Goal: Navigation & Orientation: Find specific page/section

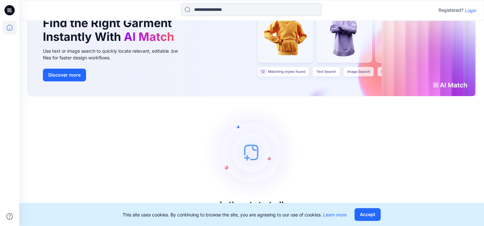
scroll to position [47, 0]
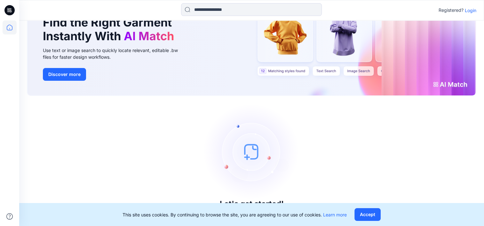
drag, startPoint x: 373, startPoint y: 212, endPoint x: 404, endPoint y: 187, distance: 40.0
click at [373, 212] on button "Accept" at bounding box center [367, 214] width 26 height 13
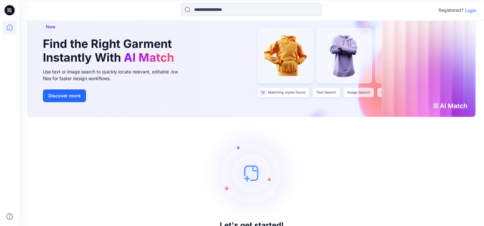
scroll to position [15, 0]
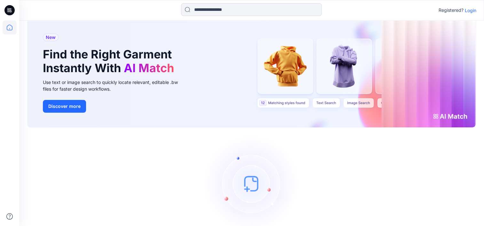
click at [470, 9] on p "Login" at bounding box center [470, 10] width 12 height 7
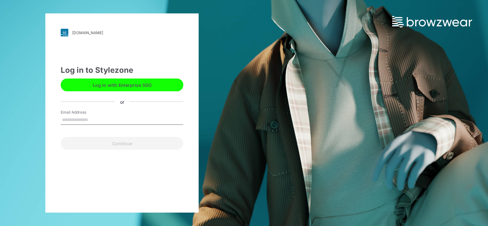
click at [109, 116] on input "Email Address" at bounding box center [122, 120] width 123 height 10
type input "**********"
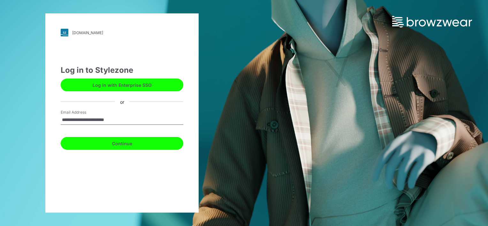
click at [130, 146] on button "Continue" at bounding box center [122, 143] width 123 height 13
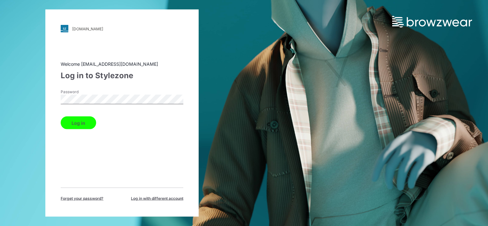
click at [88, 122] on button "Log in" at bounding box center [78, 123] width 35 height 13
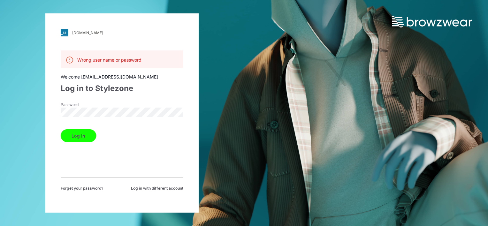
click at [45, 107] on div "fashionpower.stylezone.com Loading... Wrong user name or password Welcome purch…" at bounding box center [122, 113] width 244 height 226
click at [149, 189] on span "Log in with different account" at bounding box center [157, 189] width 52 height 6
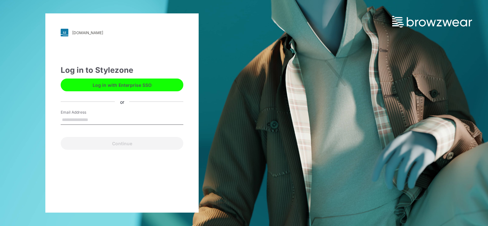
click at [128, 119] on input "Email Address" at bounding box center [122, 120] width 123 height 10
type input "**********"
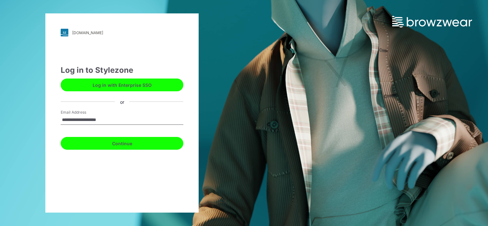
drag, startPoint x: 118, startPoint y: 141, endPoint x: 123, endPoint y: 137, distance: 6.4
click at [118, 140] on button "Continue" at bounding box center [122, 143] width 123 height 13
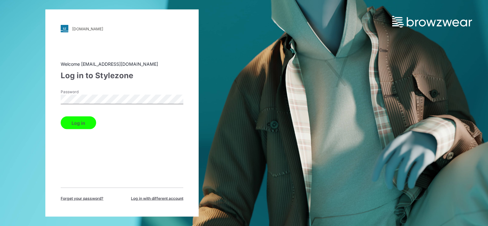
click at [61, 117] on button "Log in" at bounding box center [78, 123] width 35 height 13
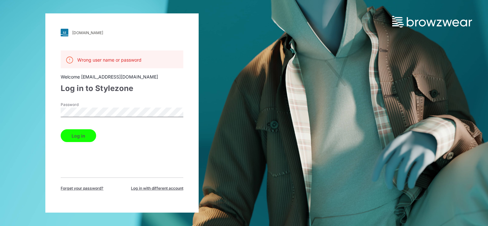
click at [77, 133] on button "Log in" at bounding box center [78, 135] width 35 height 13
click at [161, 188] on span "Log in with different account" at bounding box center [157, 189] width 52 height 6
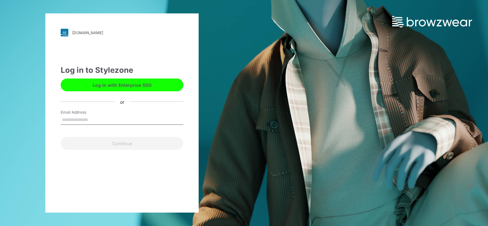
click at [105, 122] on input "Email Address" at bounding box center [122, 120] width 123 height 10
type input "**********"
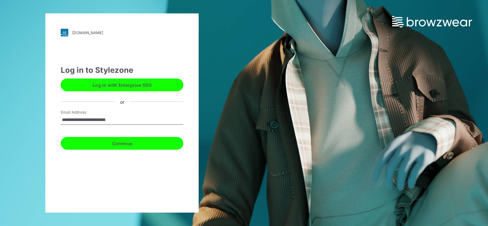
click at [116, 149] on button "Continue" at bounding box center [122, 143] width 123 height 13
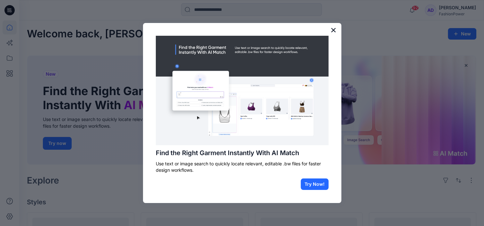
click at [334, 30] on button "×" at bounding box center [333, 30] width 6 height 10
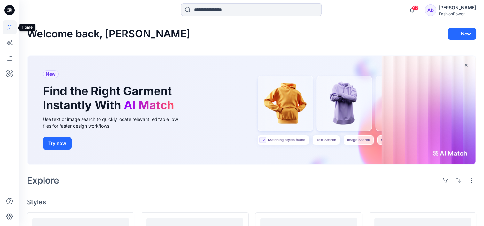
click at [10, 25] on icon at bounding box center [10, 28] width 6 height 6
click at [8, 43] on icon at bounding box center [8, 43] width 5 height 5
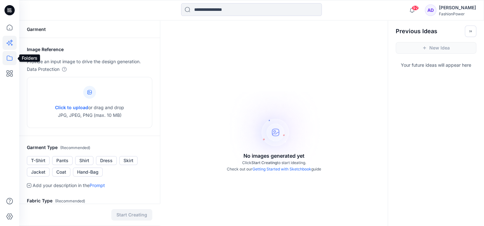
click at [8, 53] on icon at bounding box center [10, 58] width 14 height 14
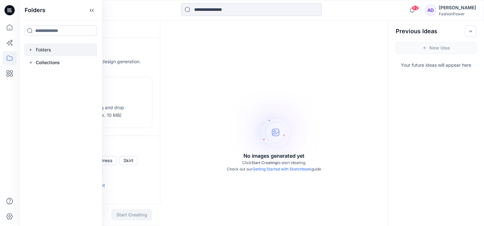
click at [37, 47] on div at bounding box center [60, 49] width 73 height 13
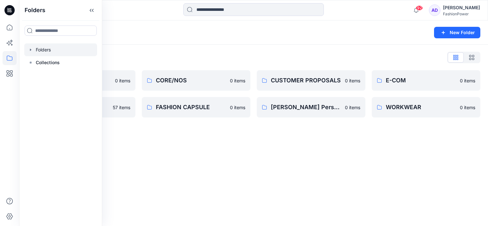
click at [213, 54] on div "Folders List" at bounding box center [254, 57] width 454 height 10
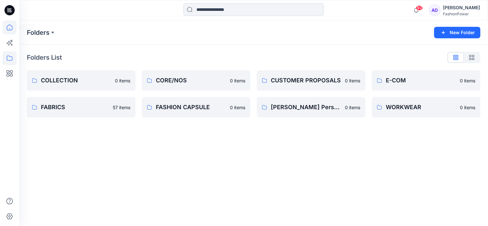
click at [10, 27] on icon at bounding box center [10, 27] width 14 height 14
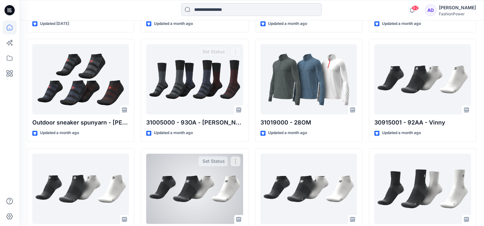
scroll to position [986, 0]
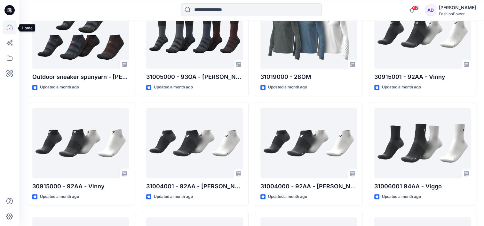
click at [8, 26] on icon at bounding box center [10, 27] width 14 height 14
click at [11, 59] on icon at bounding box center [10, 58] width 14 height 14
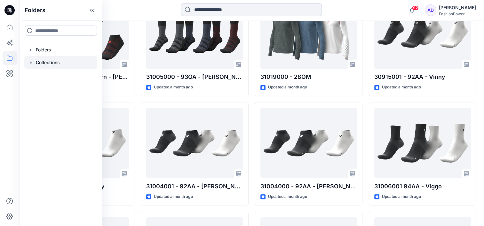
click at [30, 60] on div at bounding box center [60, 62] width 73 height 13
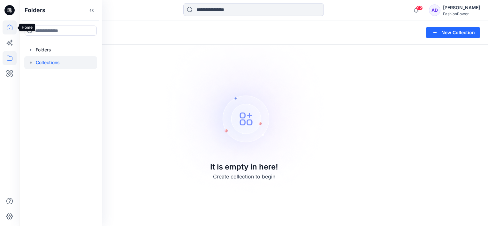
click at [12, 26] on icon at bounding box center [10, 27] width 14 height 14
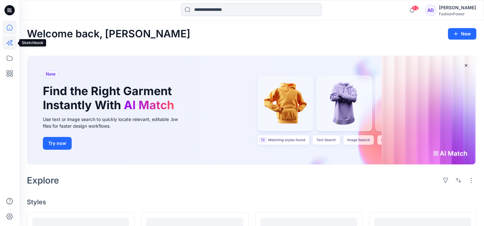
click at [12, 43] on icon at bounding box center [10, 43] width 14 height 14
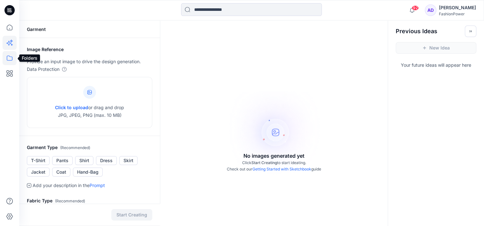
click at [6, 61] on icon at bounding box center [10, 58] width 14 height 14
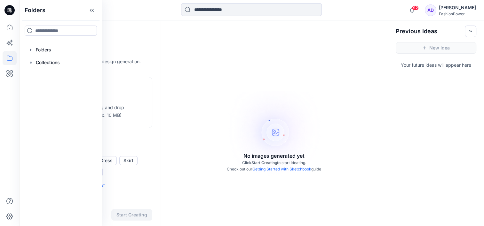
drag, startPoint x: 314, startPoint y: 49, endPoint x: 340, endPoint y: 43, distance: 27.4
click at [314, 49] on div "No images generated yet Click Start Creating to start ideating. Check out our G…" at bounding box center [273, 133] width 227 height 226
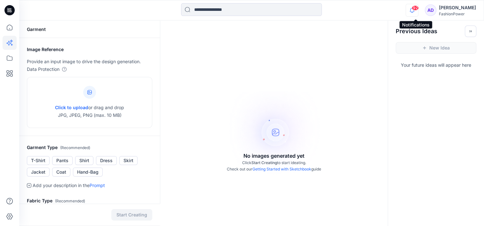
click at [415, 15] on icon "button" at bounding box center [412, 10] width 12 height 13
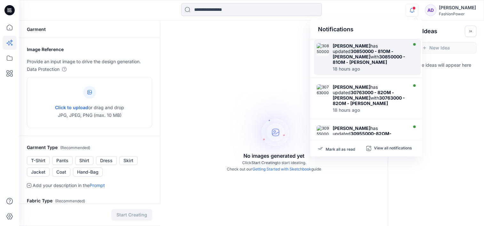
click at [367, 65] on div at bounding box center [369, 65] width 74 height 1
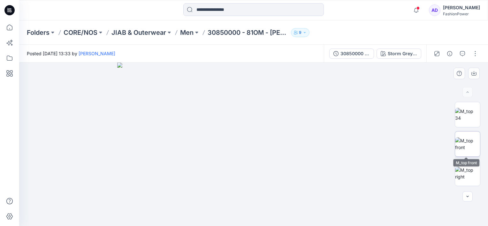
click at [465, 140] on img at bounding box center [467, 143] width 25 height 13
click at [467, 110] on img at bounding box center [467, 114] width 25 height 13
drag, startPoint x: 299, startPoint y: 108, endPoint x: 312, endPoint y: 182, distance: 75.6
click at [312, 186] on img at bounding box center [264, 72] width 630 height 309
drag, startPoint x: 348, startPoint y: 125, endPoint x: 333, endPoint y: 146, distance: 25.2
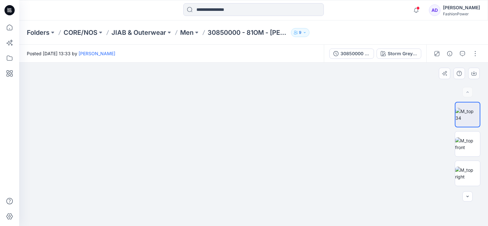
click at [333, 146] on img at bounding box center [250, 79] width 639 height 293
drag, startPoint x: 327, startPoint y: 135, endPoint x: 337, endPoint y: 175, distance: 41.9
click at [336, 190] on img at bounding box center [258, 107] width 639 height 238
drag, startPoint x: 277, startPoint y: 118, endPoint x: 280, endPoint y: 139, distance: 21.1
click at [280, 139] on img at bounding box center [262, 118] width 639 height 218
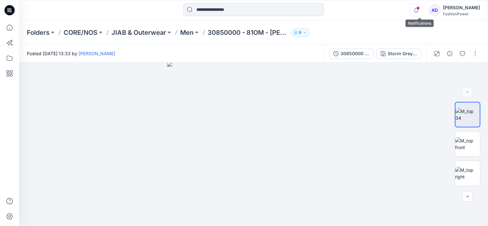
click at [421, 12] on icon "button" at bounding box center [416, 10] width 12 height 13
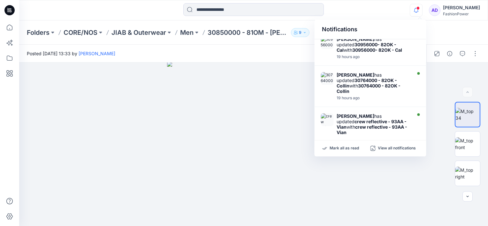
scroll to position [256, 0]
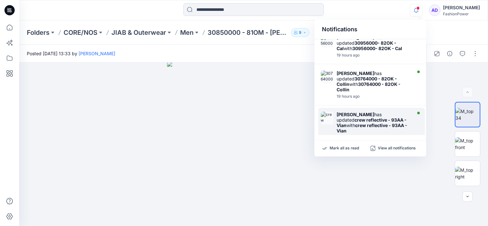
click at [374, 123] on strong "crew reflective - 93AA - Vian" at bounding box center [372, 128] width 71 height 11
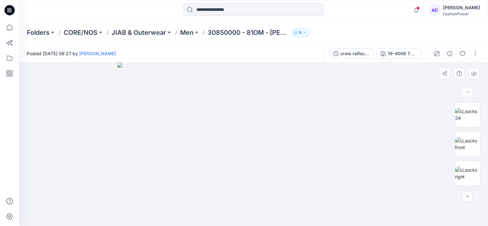
drag, startPoint x: 307, startPoint y: 134, endPoint x: 318, endPoint y: 124, distance: 14.5
click at [318, 124] on img at bounding box center [253, 145] width 273 height 164
click at [461, 120] on img at bounding box center [467, 114] width 25 height 13
click at [466, 141] on img at bounding box center [467, 143] width 25 height 13
click at [462, 167] on img at bounding box center [467, 173] width 25 height 13
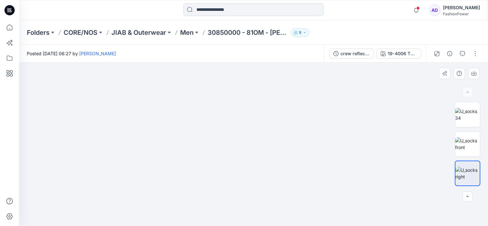
drag, startPoint x: 260, startPoint y: 104, endPoint x: 260, endPoint y: 196, distance: 91.4
click at [260, 196] on img at bounding box center [255, 93] width 552 height 266
drag, startPoint x: 262, startPoint y: 98, endPoint x: 264, endPoint y: 125, distance: 26.9
click at [264, 125] on img at bounding box center [257, 94] width 639 height 263
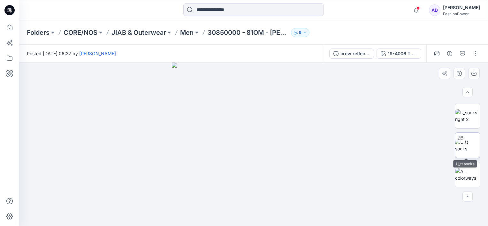
click at [469, 145] on img at bounding box center [467, 145] width 25 height 13
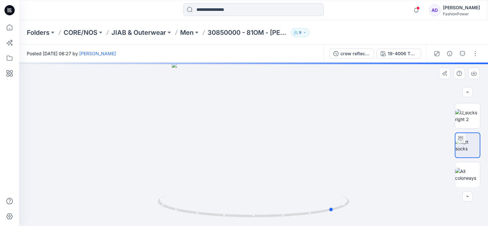
drag, startPoint x: 285, startPoint y: 173, endPoint x: 277, endPoint y: 135, distance: 38.8
click at [361, 158] on div at bounding box center [253, 145] width 469 height 164
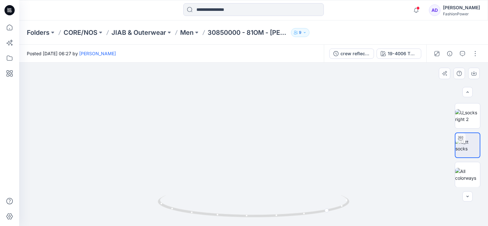
drag, startPoint x: 303, startPoint y: 99, endPoint x: 299, endPoint y: 182, distance: 82.9
click at [298, 185] on img at bounding box center [246, 95] width 539 height 264
click at [98, 29] on button at bounding box center [100, 32] width 6 height 9
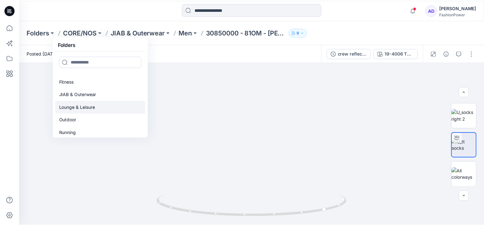
scroll to position [46, 0]
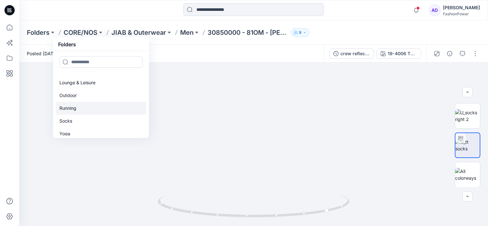
click at [78, 105] on link "Running" at bounding box center [101, 108] width 91 height 13
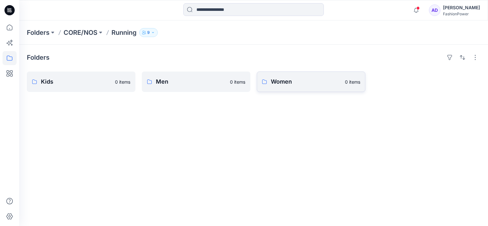
click at [332, 84] on p "Women" at bounding box center [306, 81] width 70 height 9
click at [96, 32] on p "CORE/NOS" at bounding box center [81, 32] width 34 height 9
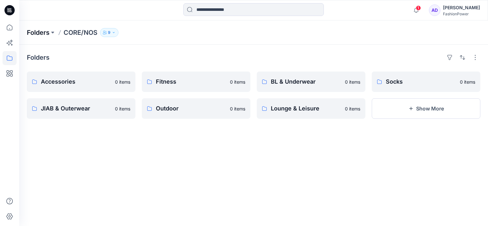
click at [40, 33] on p "Folders" at bounding box center [38, 32] width 23 height 9
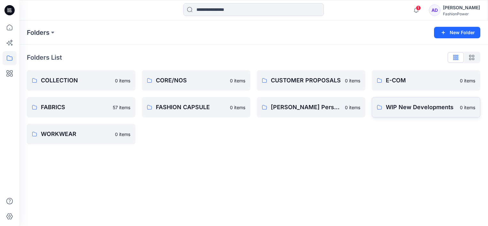
click at [418, 112] on p "WIP New Developments" at bounding box center [421, 107] width 70 height 9
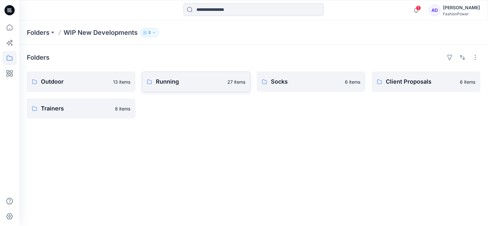
click at [199, 81] on p "Running" at bounding box center [190, 81] width 68 height 9
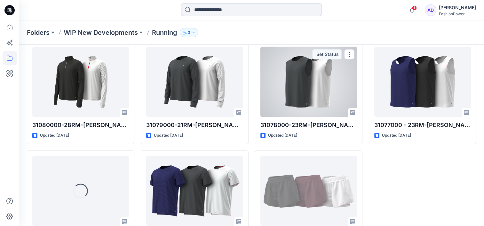
scroll to position [612, 0]
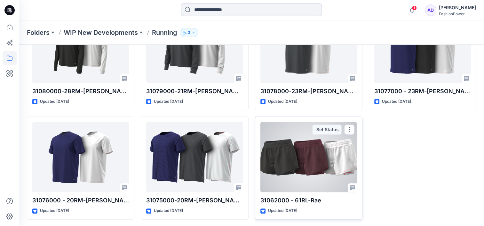
click at [334, 161] on div at bounding box center [308, 157] width 97 height 70
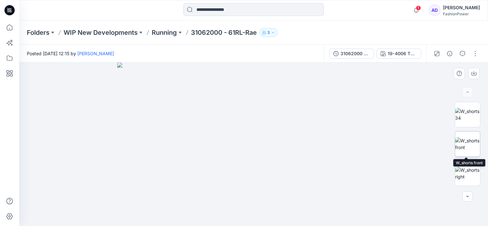
click at [467, 138] on img at bounding box center [467, 143] width 25 height 13
click at [468, 115] on img at bounding box center [467, 114] width 25 height 13
click at [466, 137] on img at bounding box center [467, 143] width 25 height 13
click at [460, 115] on img at bounding box center [467, 114] width 25 height 13
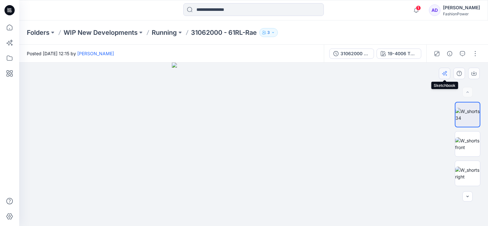
click at [447, 74] on button "button" at bounding box center [445, 74] width 12 height 12
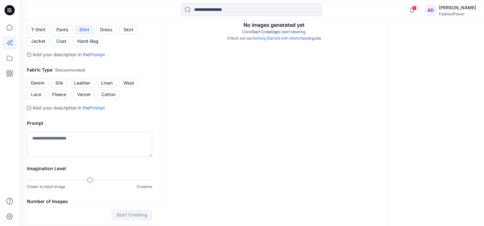
scroll to position [224, 0]
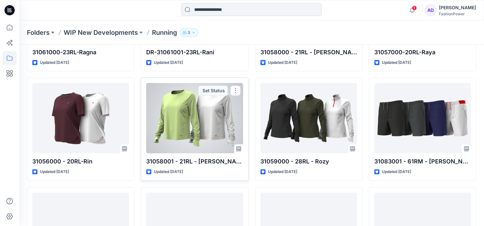
scroll to position [224, 0]
